Goal: Transaction & Acquisition: Purchase product/service

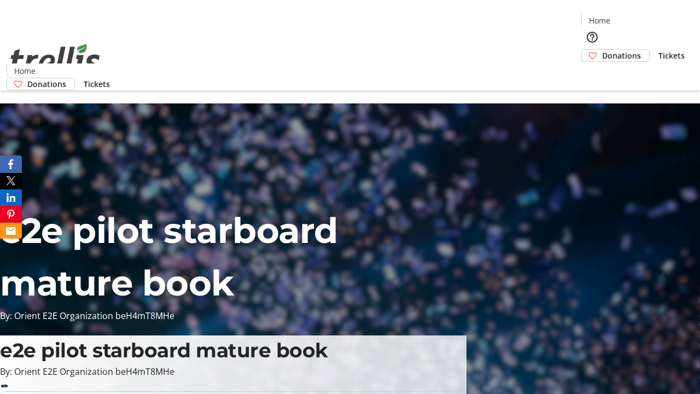
click at [602, 50] on span "Donations" at bounding box center [621, 55] width 39 height 11
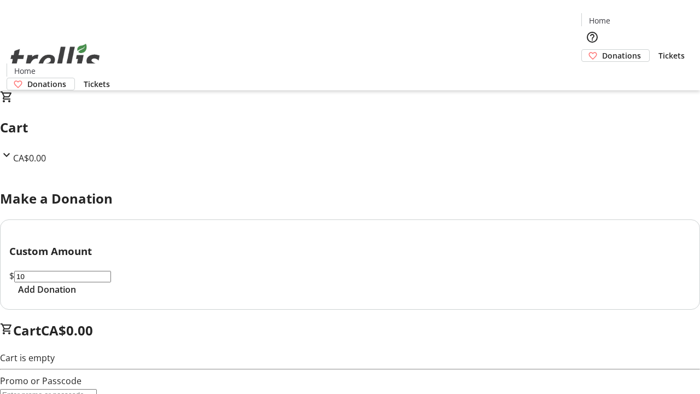
click at [76, 296] on span "Add Donation" at bounding box center [47, 289] width 58 height 13
select select "CA"
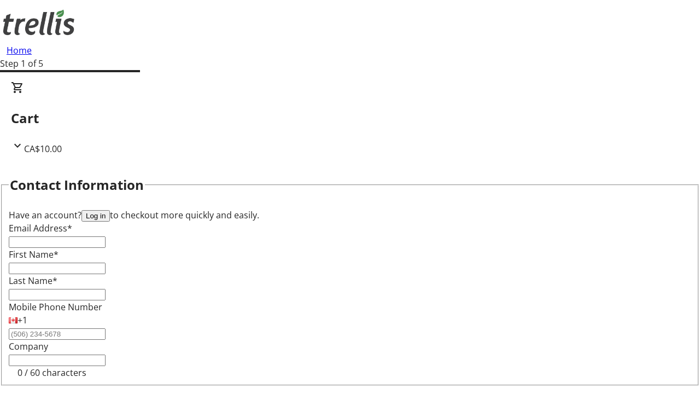
click at [110, 210] on button "Log in" at bounding box center [96, 215] width 28 height 11
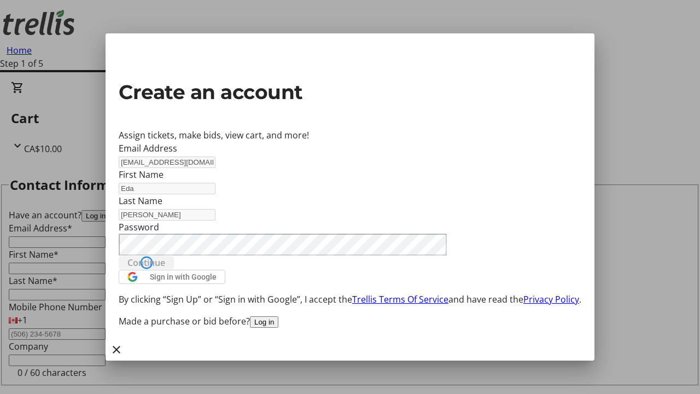
type input "[EMAIL_ADDRESS][DOMAIN_NAME]"
type input "Eda"
type input "[PERSON_NAME]"
select select "CA"
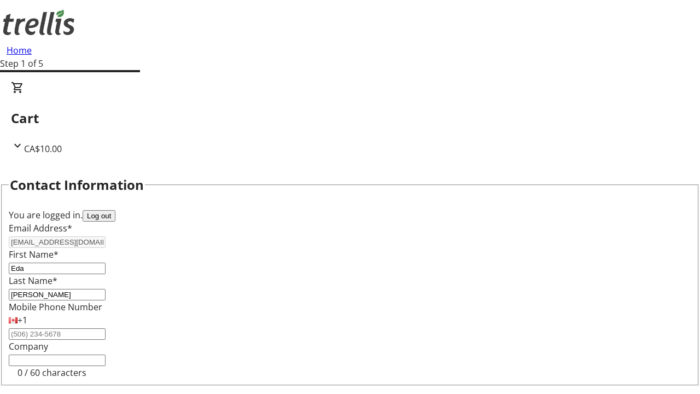
type input "[STREET_ADDRESS][PERSON_NAME]"
type input "Kelowna"
select select "BC"
type input "Kelowna"
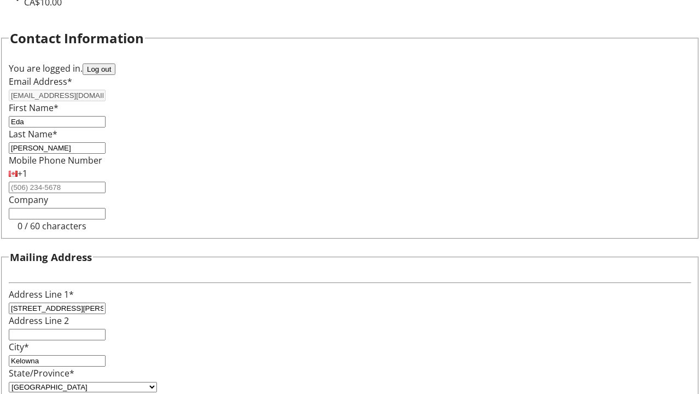
type input "V1Y 0C2"
select select "BC"
select select "CA"
